Goal: Information Seeking & Learning: Compare options

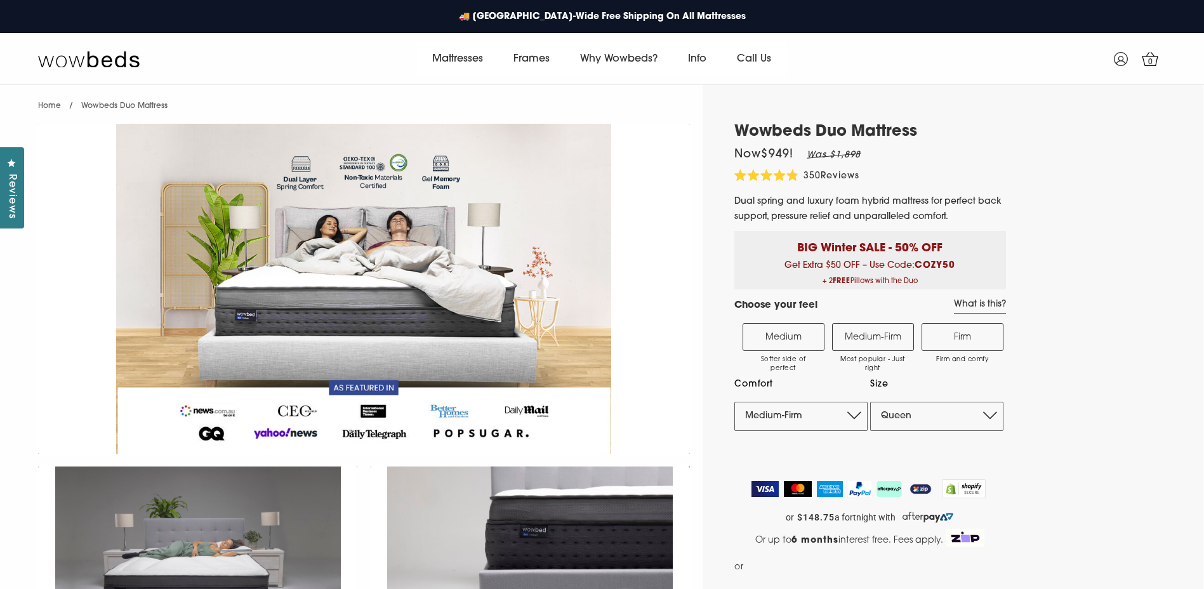
select select "Medium-Firm"
select select "Queen"
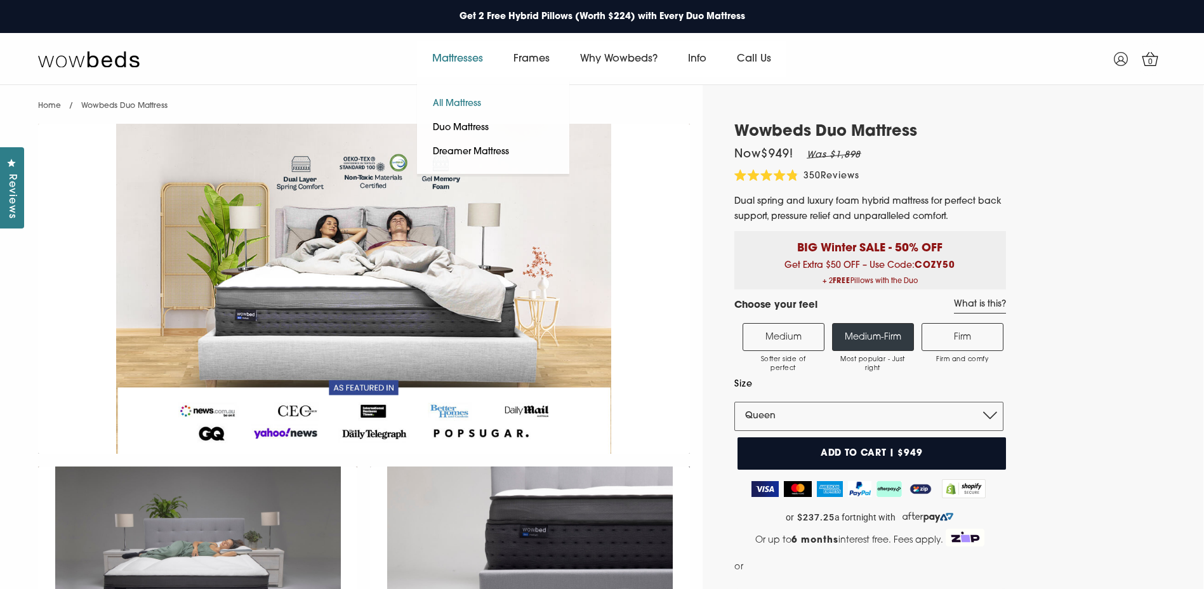
click at [454, 103] on link "All Mattress" at bounding box center [457, 104] width 80 height 24
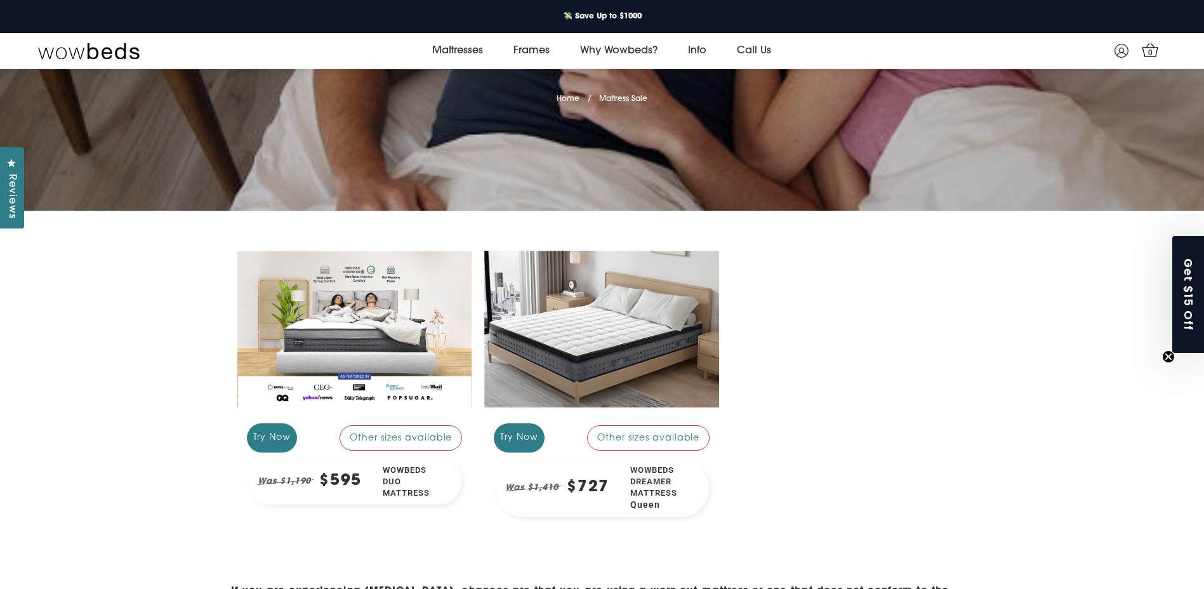
scroll to position [317, 0]
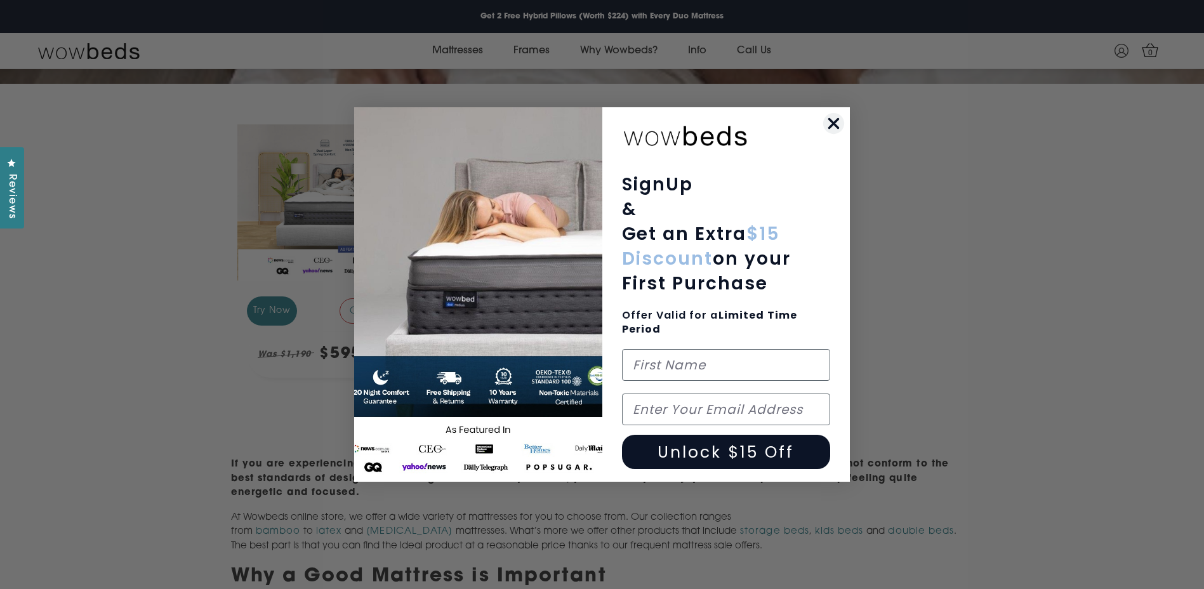
click at [831, 126] on icon "Close dialog" at bounding box center [833, 123] width 9 height 9
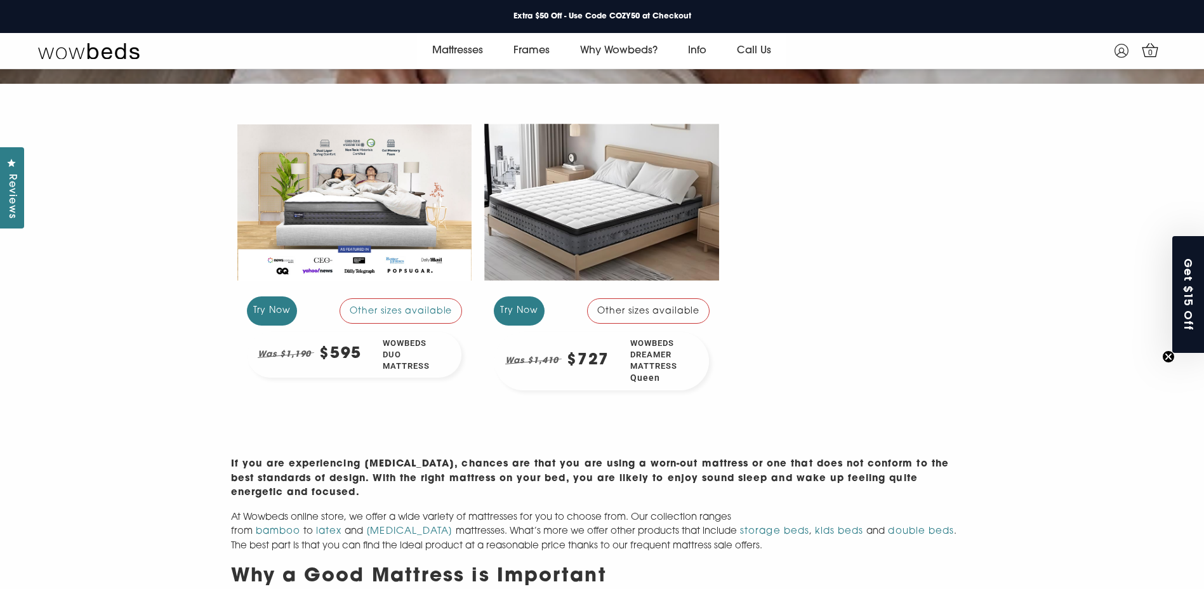
click at [617, 314] on div "Other sizes available" at bounding box center [648, 310] width 123 height 25
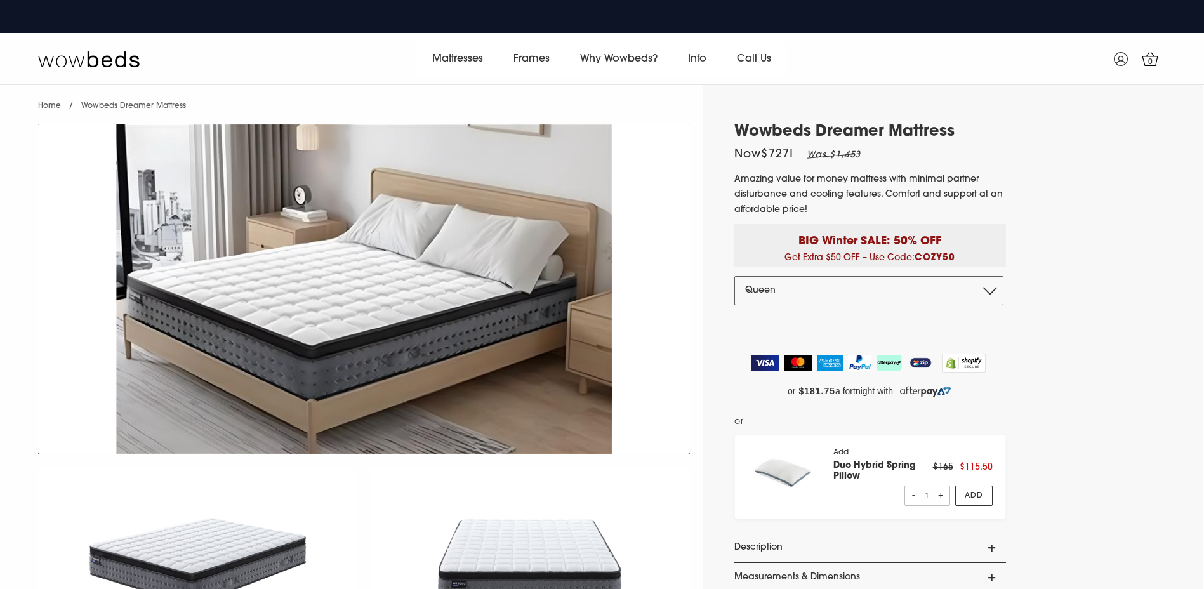
select select "Queen"
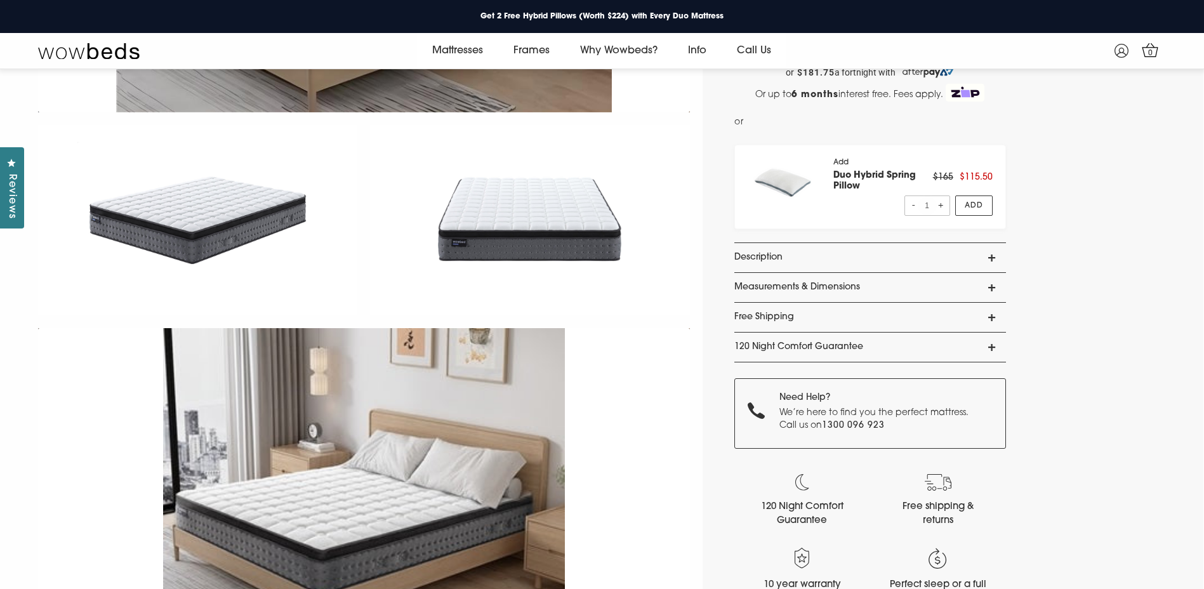
scroll to position [251, 0]
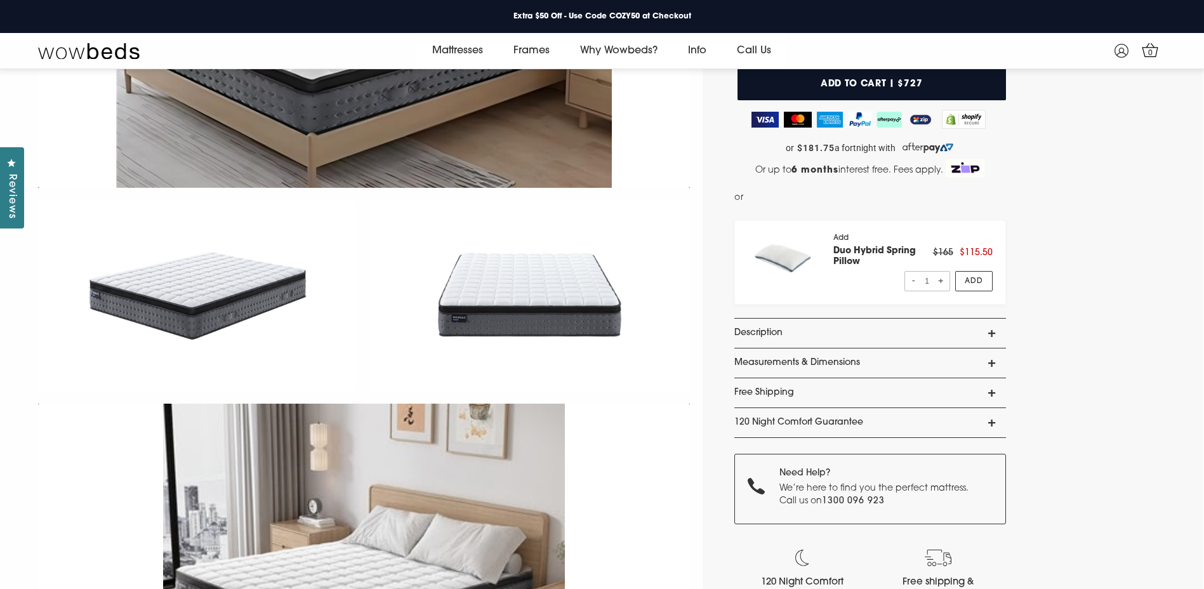
click at [994, 332] on link "Description" at bounding box center [870, 333] width 272 height 29
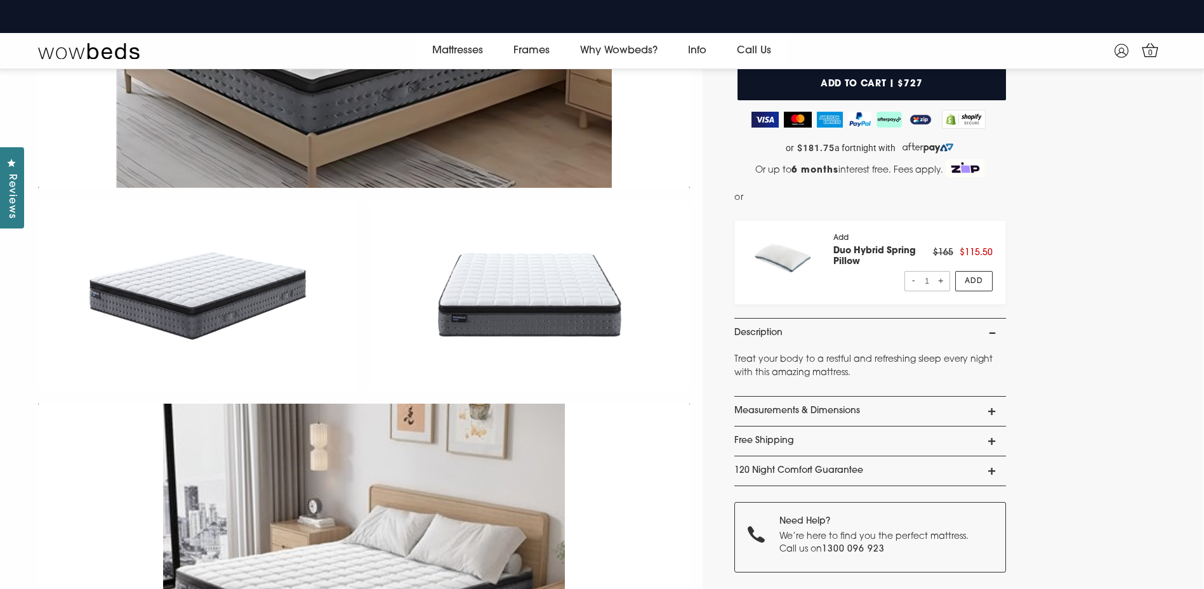
click at [991, 474] on link "120 Night Comfort Guarantee" at bounding box center [870, 470] width 272 height 29
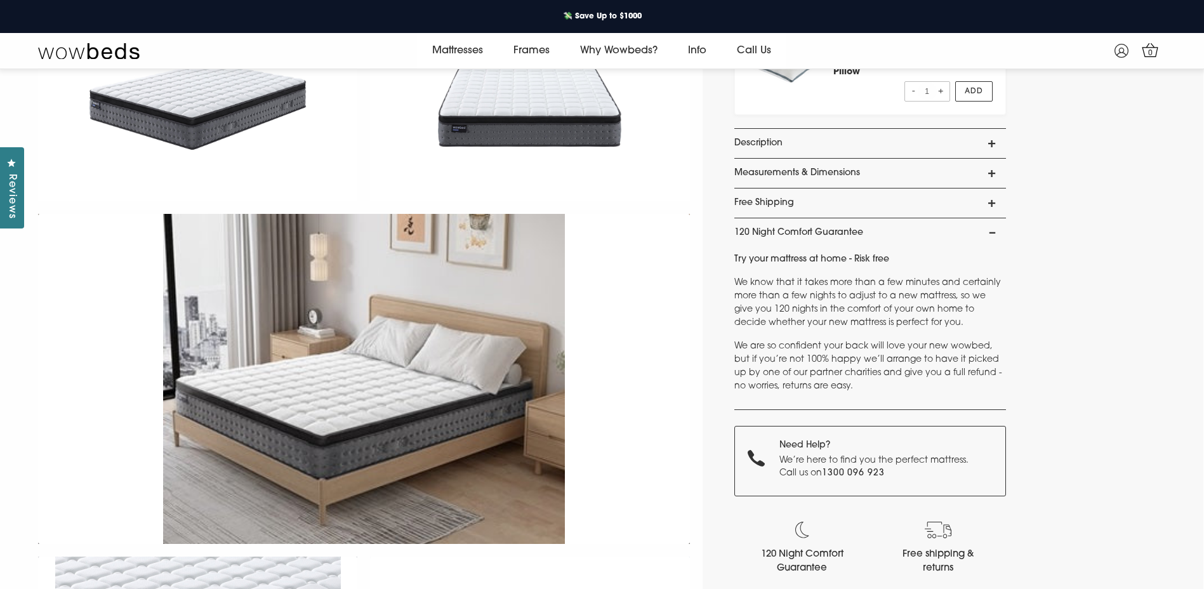
scroll to position [441, 0]
click at [995, 234] on link "120 Night Comfort Guarantee" at bounding box center [870, 232] width 272 height 29
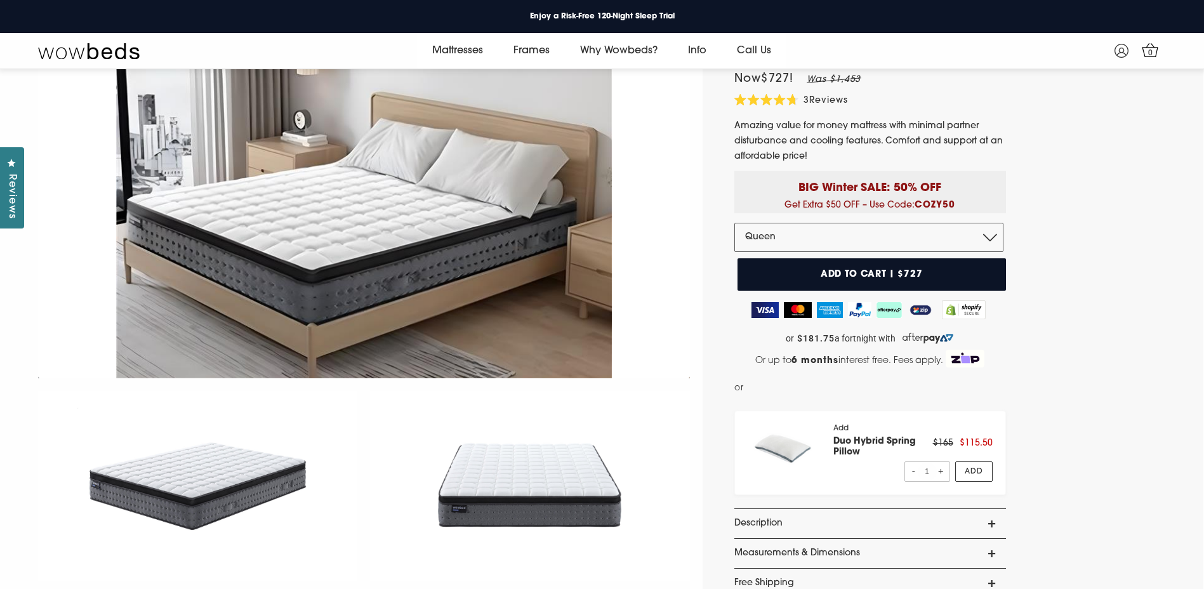
scroll to position [0, 0]
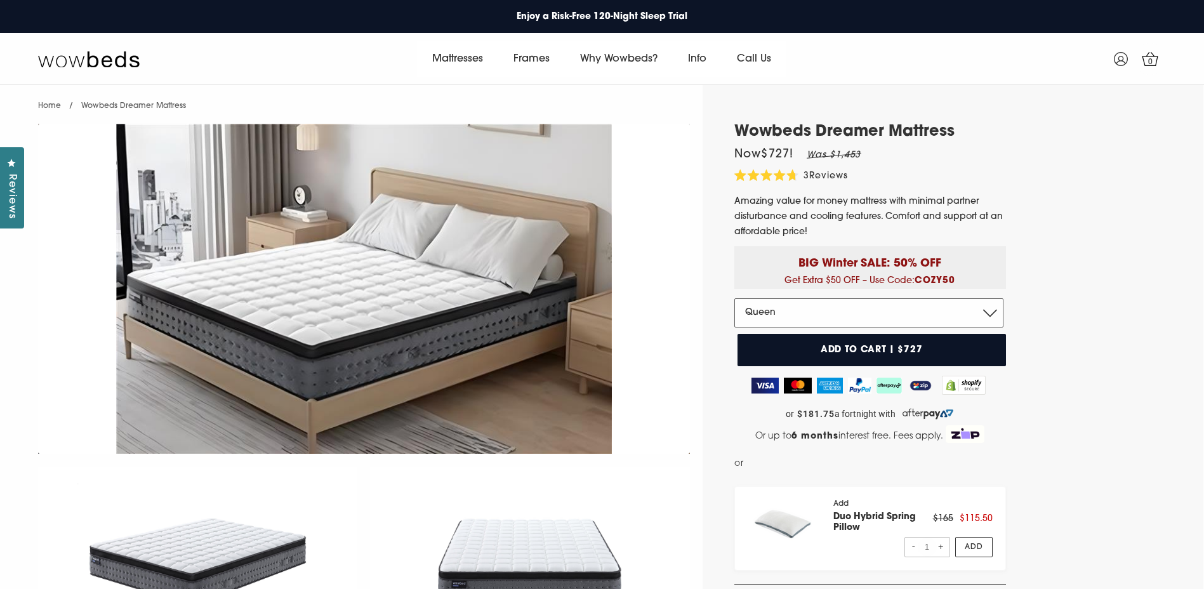
click at [827, 318] on select "Double Queen King" at bounding box center [868, 312] width 269 height 29
click at [734, 298] on select "Double Queen King" at bounding box center [868, 312] width 269 height 29
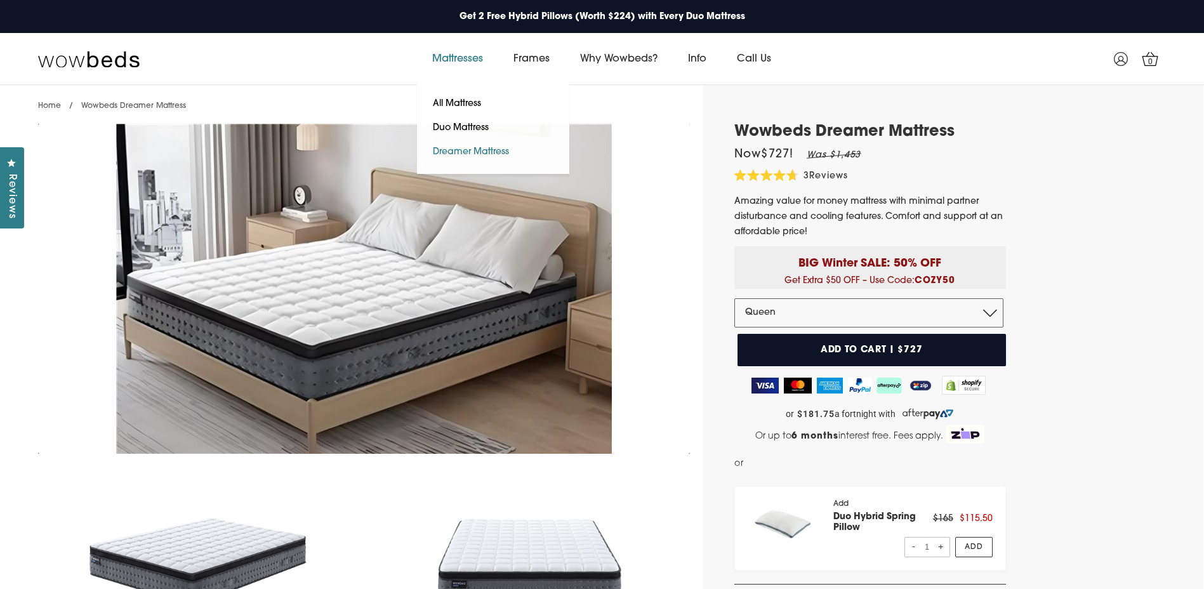
click at [469, 150] on link "Dreamer Mattress" at bounding box center [471, 152] width 108 height 24
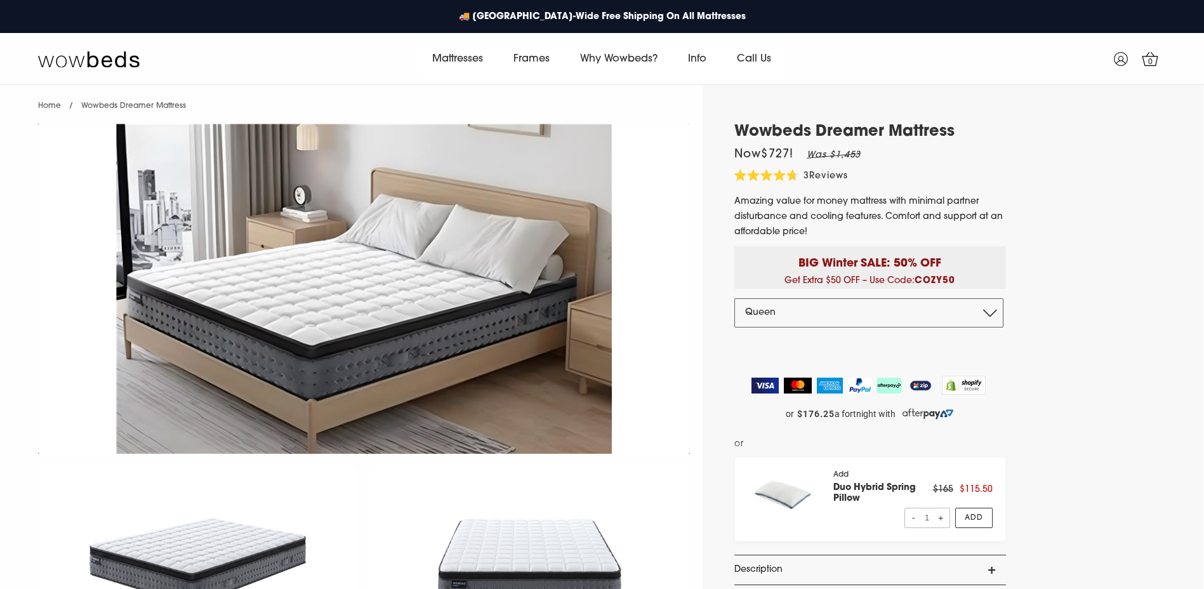
select select "Queen"
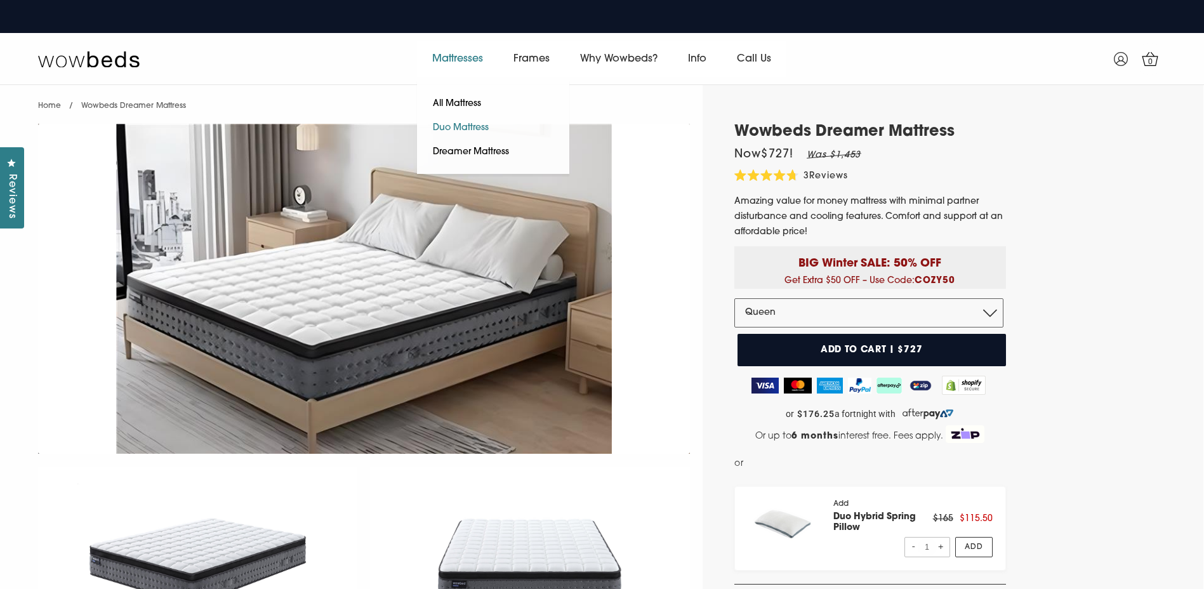
click at [456, 124] on link "Duo Mattress" at bounding box center [461, 128] width 88 height 24
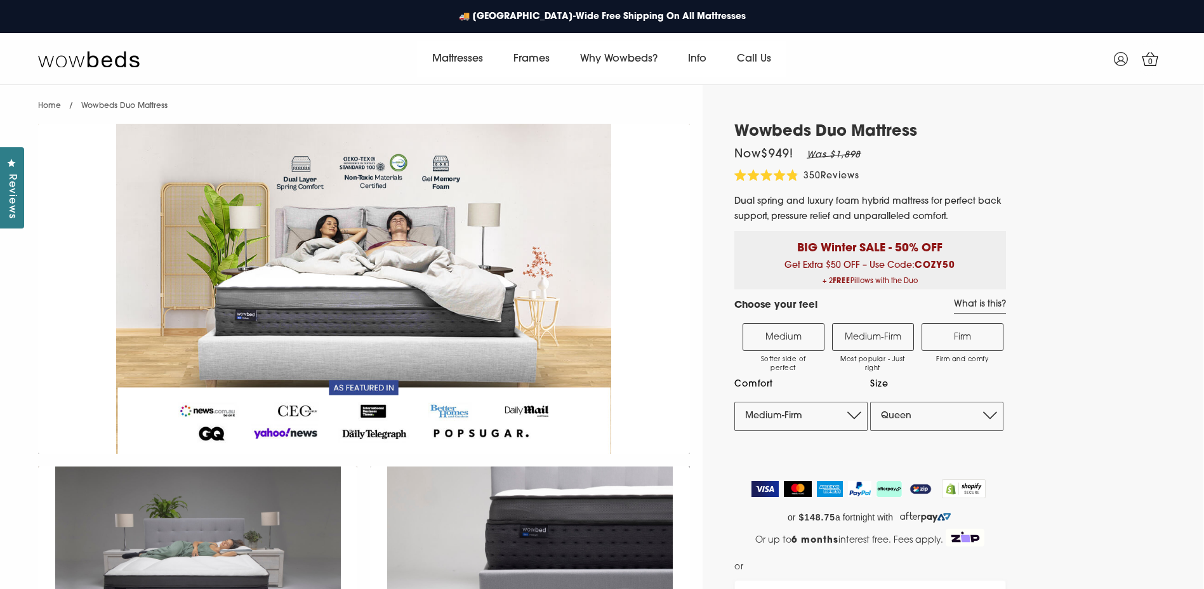
select select "Medium-Firm"
select select "Queen"
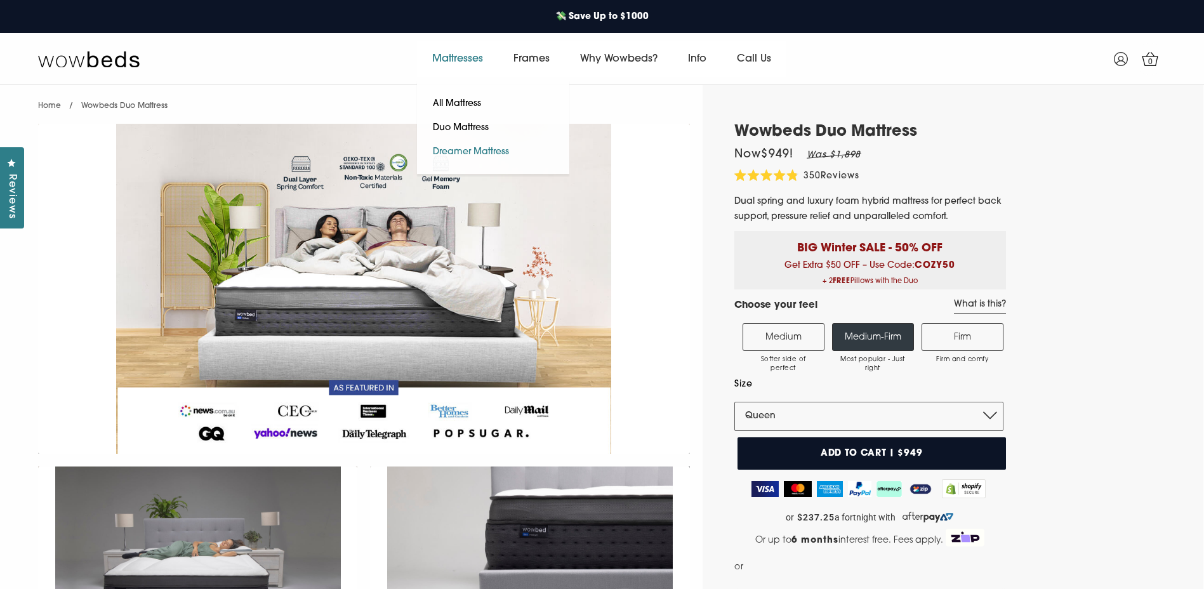
click at [464, 152] on link "Dreamer Mattress" at bounding box center [471, 152] width 108 height 24
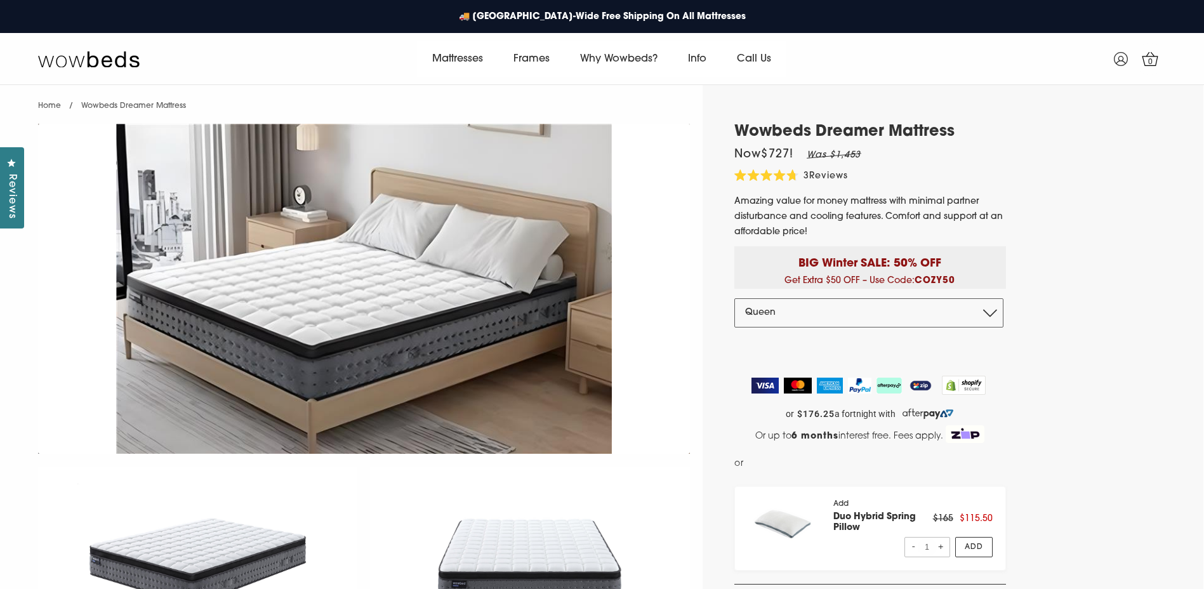
select select "Queen"
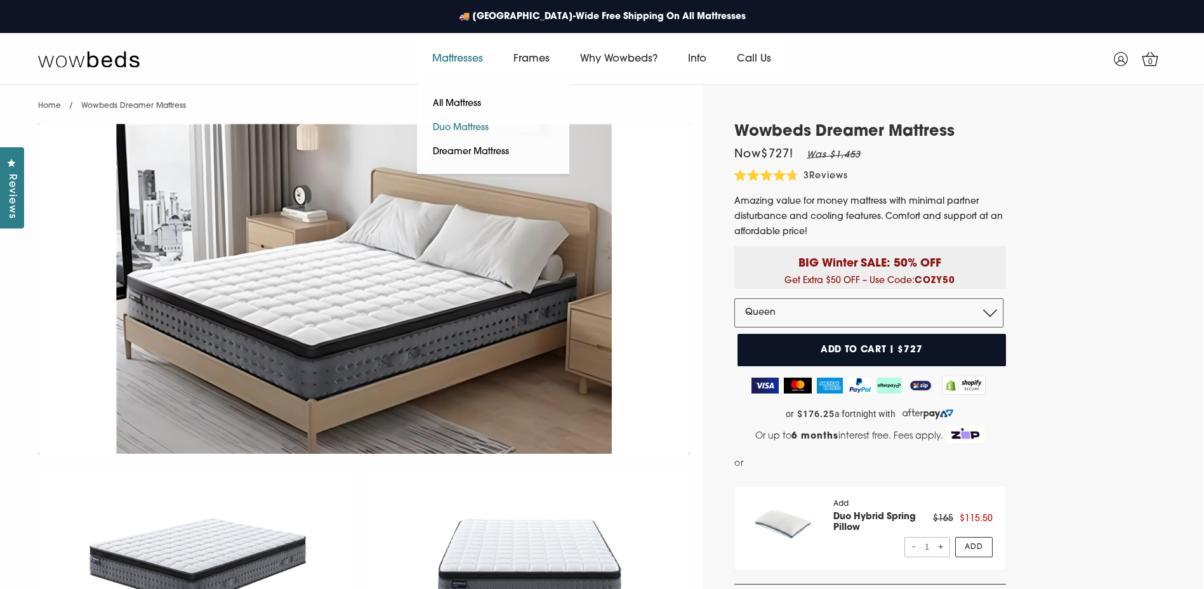
click at [451, 124] on link "Duo Mattress" at bounding box center [461, 128] width 88 height 24
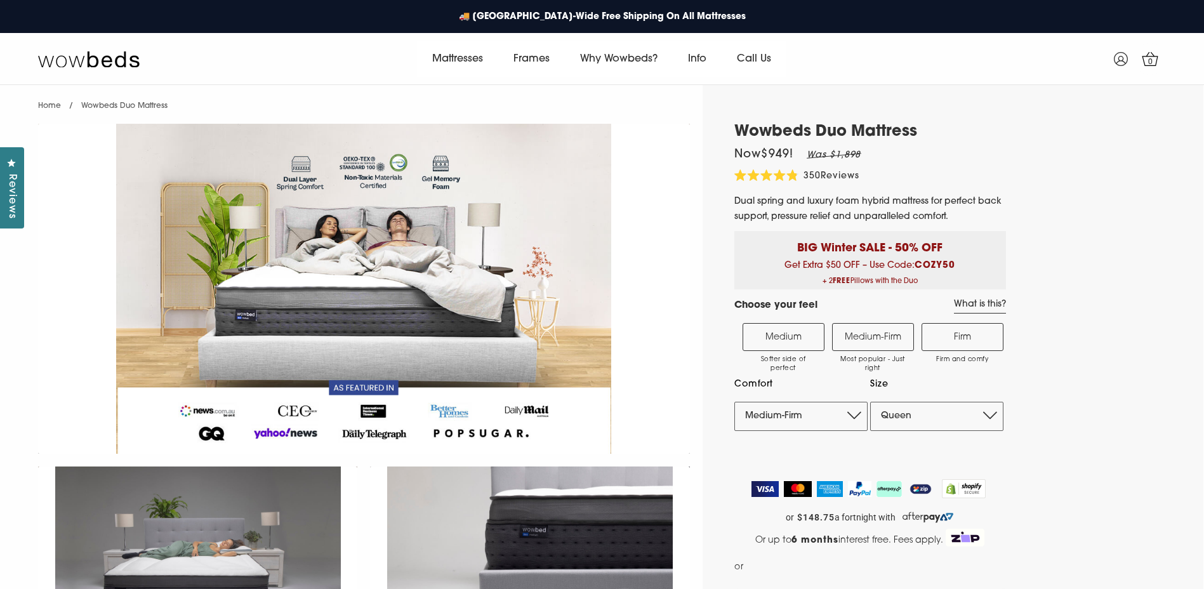
select select "Medium-Firm"
select select "Queen"
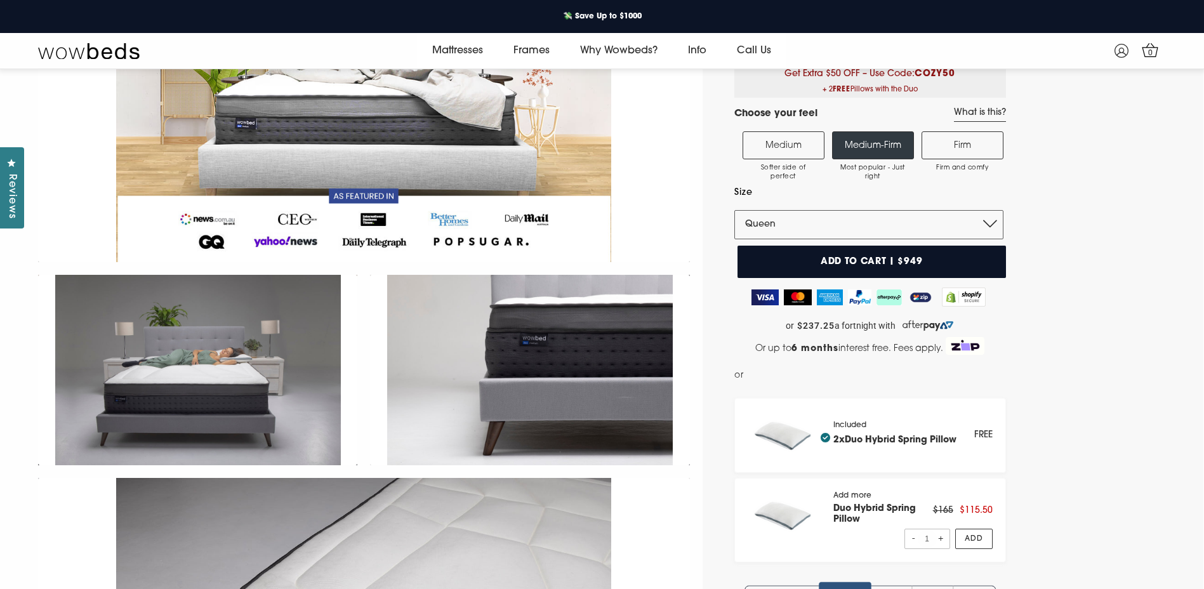
scroll to position [175, 0]
